Goal: Browse casually: Explore the website without a specific task or goal

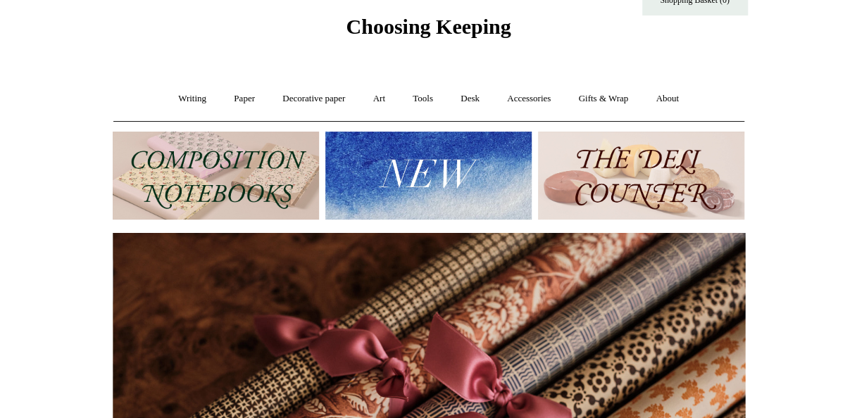
scroll to position [46, 0]
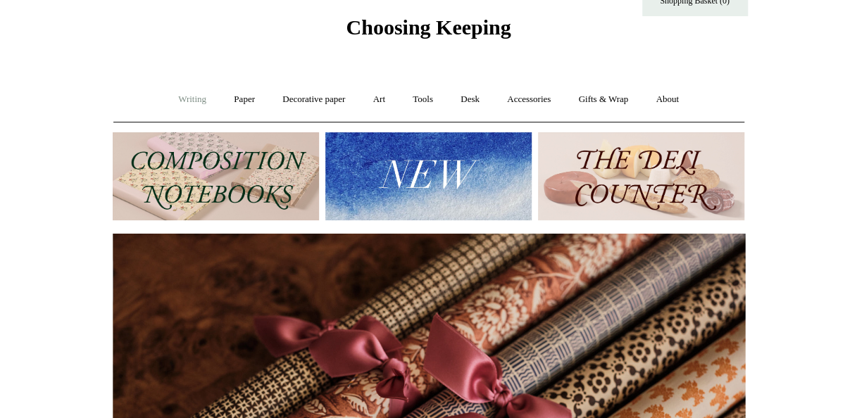
click at [198, 96] on link "Writing +" at bounding box center [192, 99] width 54 height 37
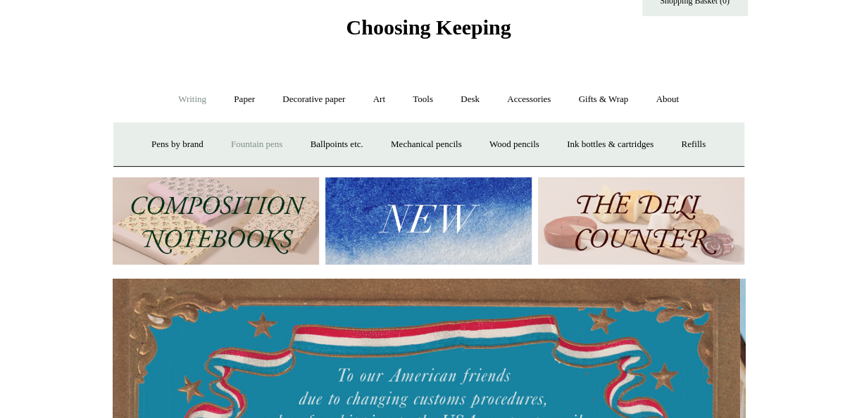
scroll to position [0, 0]
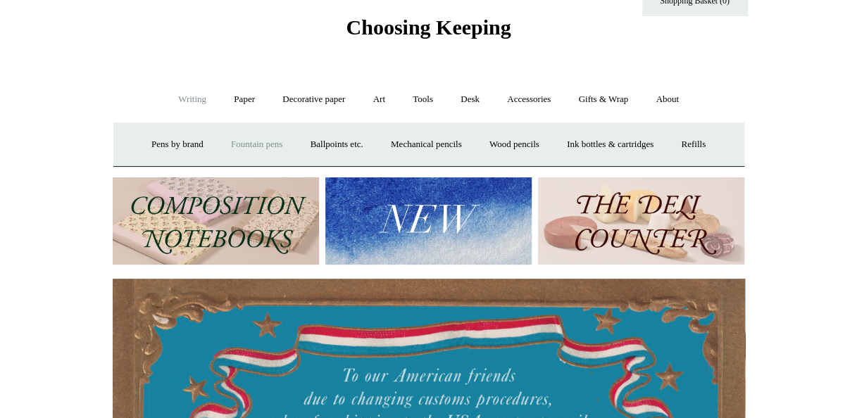
click at [235, 141] on link "Fountain pens +" at bounding box center [256, 144] width 77 height 37
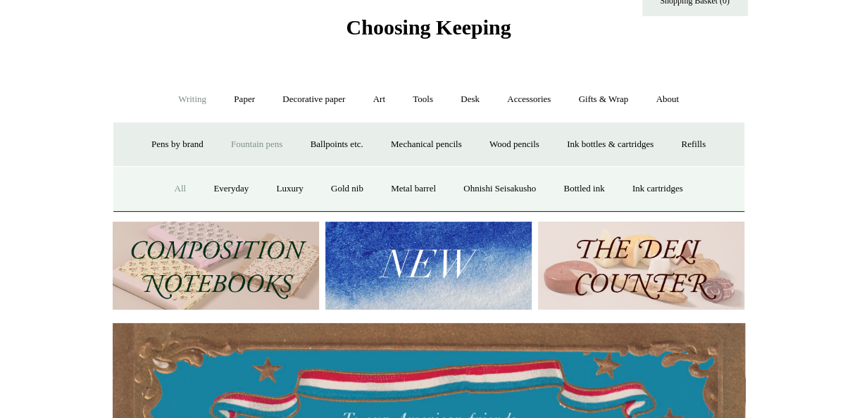
click at [169, 192] on link "All" at bounding box center [179, 188] width 37 height 37
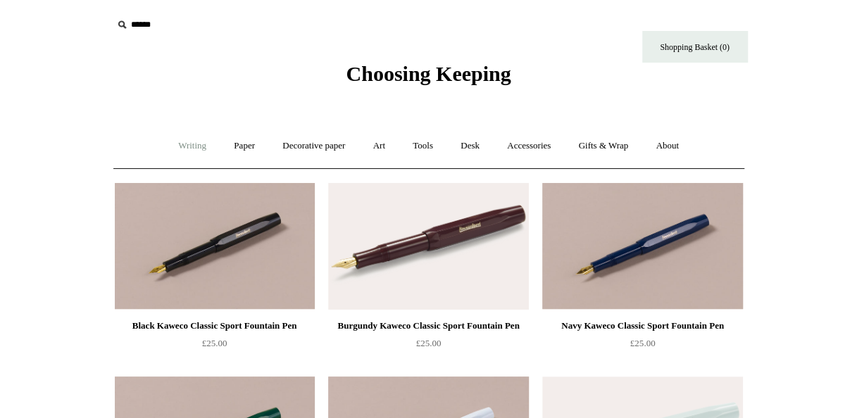
click at [190, 150] on link "Writing +" at bounding box center [192, 145] width 54 height 37
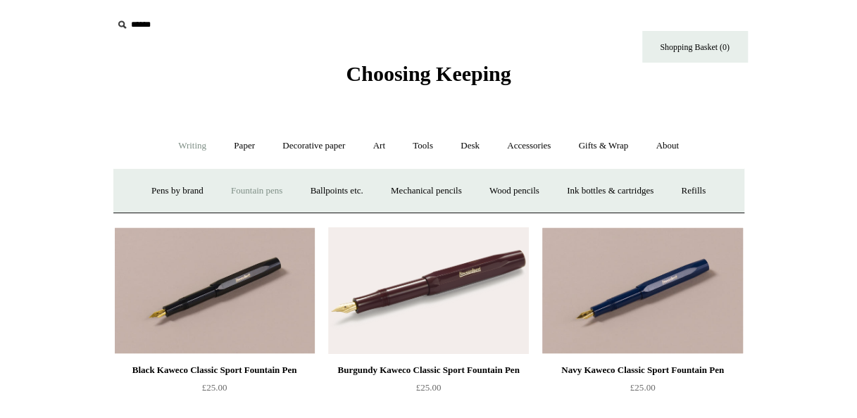
click at [183, 151] on link "Writing -" at bounding box center [192, 145] width 54 height 37
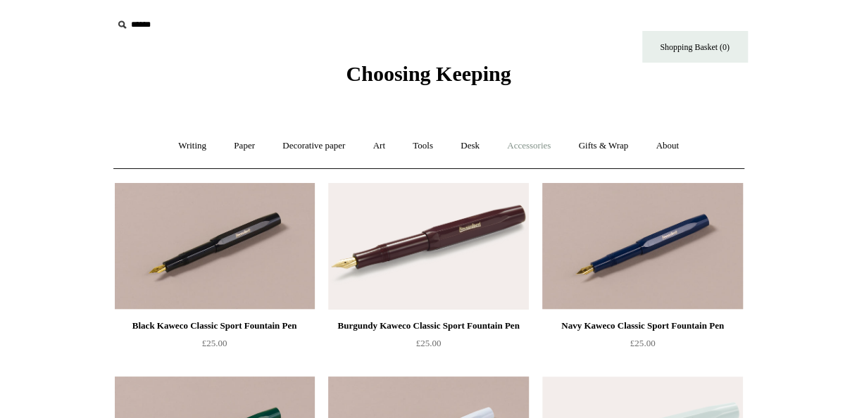
click at [532, 154] on link "Accessories +" at bounding box center [528, 145] width 69 height 37
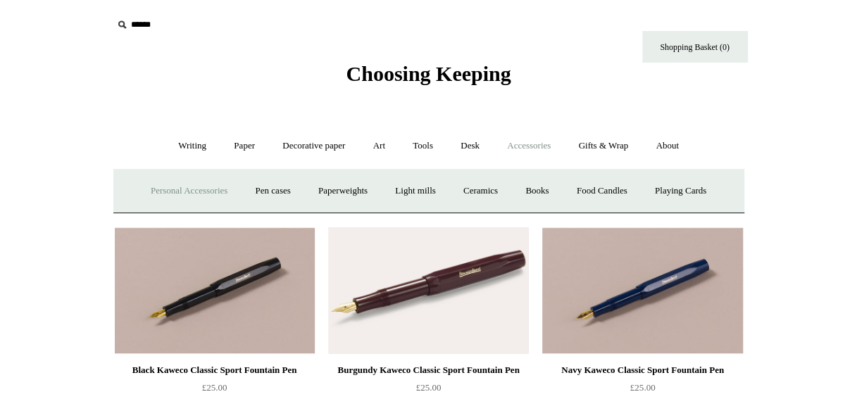
click at [206, 196] on link "Personal Accessories +" at bounding box center [189, 191] width 102 height 37
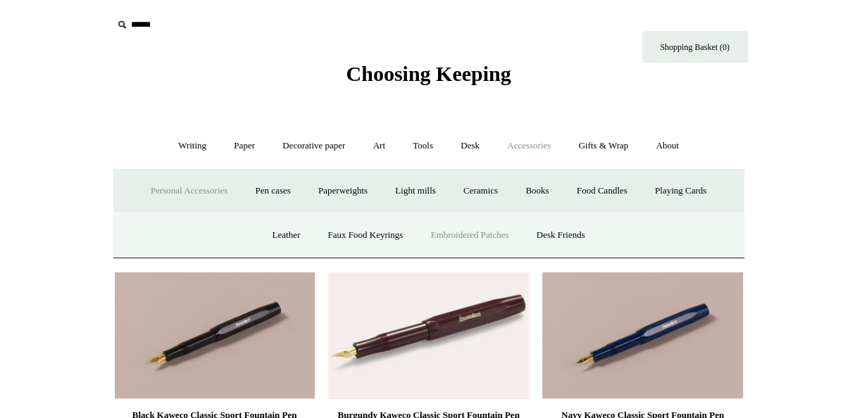
click at [502, 231] on link "Embroidered Patches" at bounding box center [470, 235] width 104 height 37
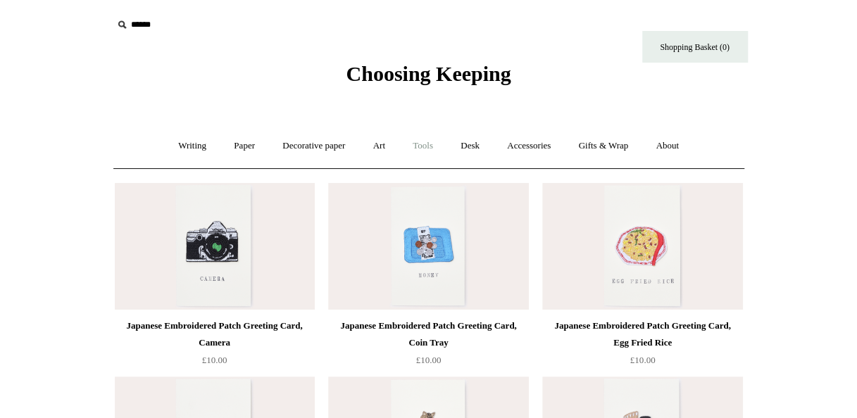
click at [425, 150] on link "Tools +" at bounding box center [423, 145] width 46 height 37
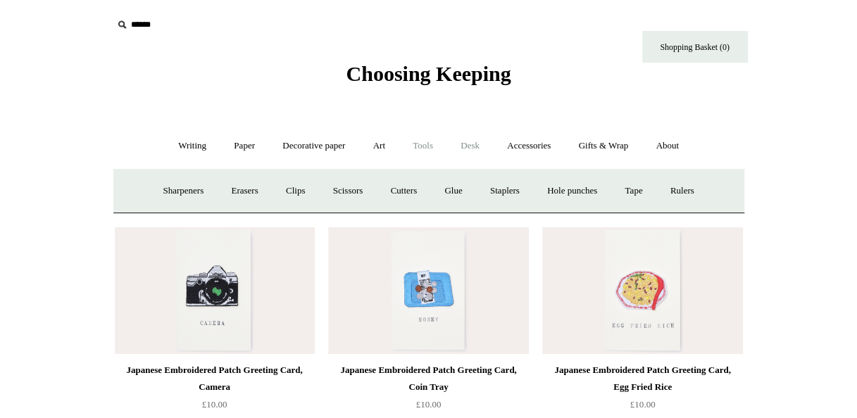
click at [476, 151] on link "Desk +" at bounding box center [470, 145] width 44 height 37
click at [563, 151] on link "Accessories +" at bounding box center [528, 145] width 69 height 37
click at [599, 149] on link "Gifts & Wrap +" at bounding box center [602, 145] width 75 height 37
click at [237, 148] on link "Paper +" at bounding box center [244, 145] width 46 height 37
click at [232, 189] on link "Notebooks +" at bounding box center [231, 191] width 65 height 37
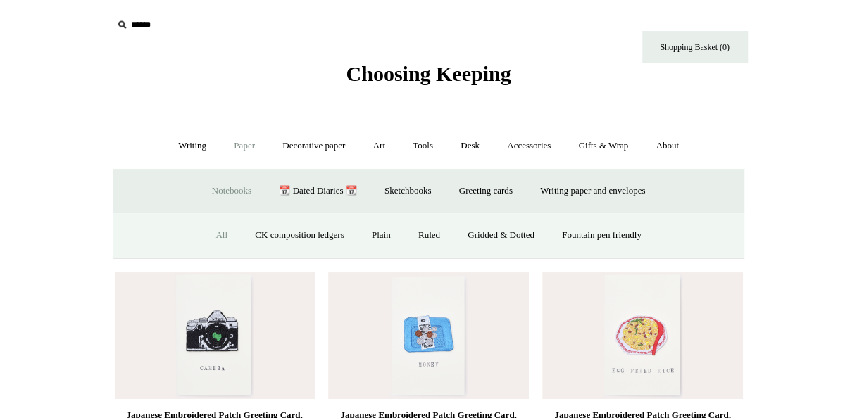
click at [208, 228] on link "All" at bounding box center [221, 235] width 37 height 37
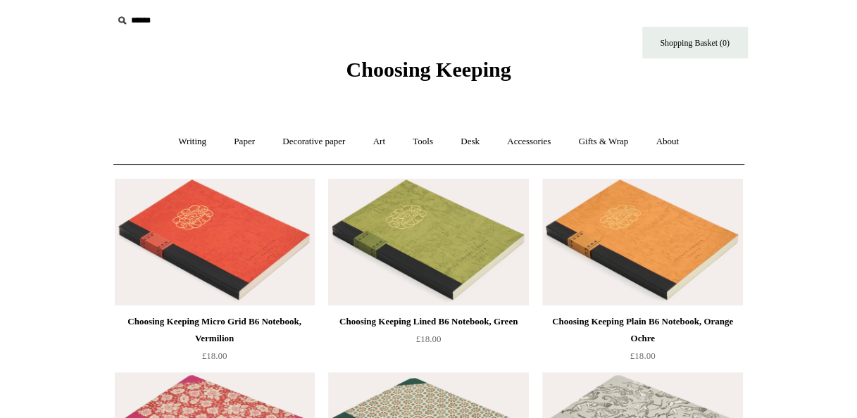
scroll to position [2, 0]
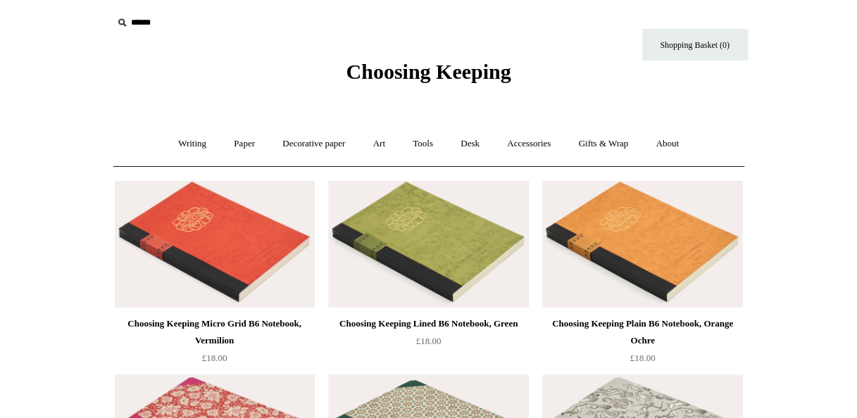
click at [430, 76] on span "Choosing Keeping" at bounding box center [428, 71] width 165 height 23
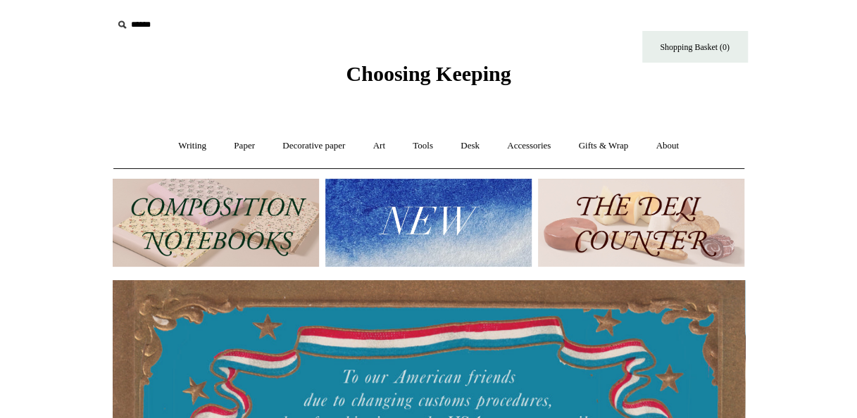
click at [379, 235] on img at bounding box center [428, 223] width 206 height 88
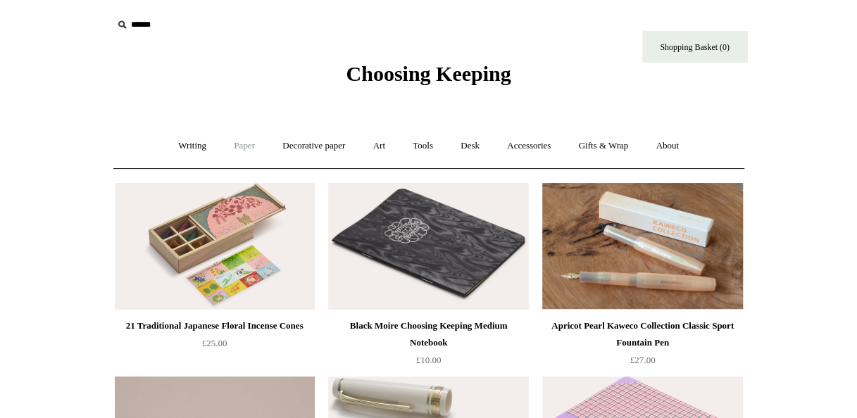
click at [239, 149] on link "Paper +" at bounding box center [244, 145] width 46 height 37
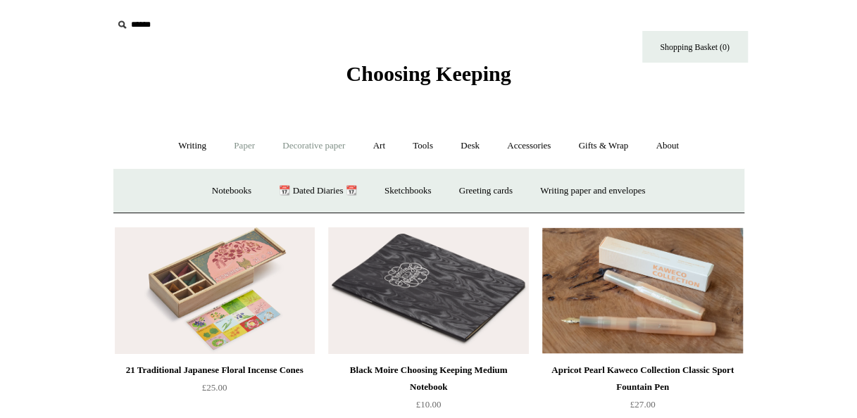
click at [328, 154] on link "Decorative paper +" at bounding box center [314, 145] width 88 height 37
click at [541, 186] on link "Japanese" at bounding box center [538, 191] width 58 height 37
